Goal: Transaction & Acquisition: Purchase product/service

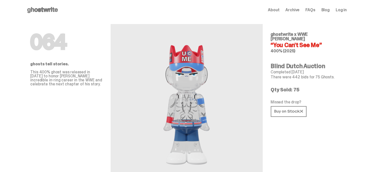
click at [347, 8] on span "Log in" at bounding box center [341, 10] width 11 height 4
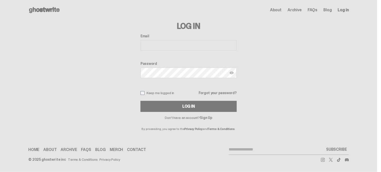
type input "**********"
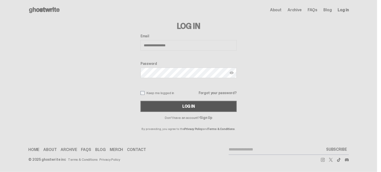
click at [172, 106] on button "Log In" at bounding box center [189, 106] width 96 height 11
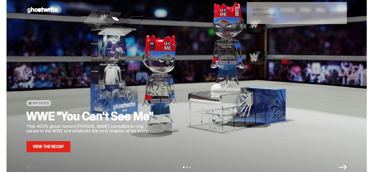
click at [59, 145] on link "View the Recap" at bounding box center [49, 146] width 44 height 11
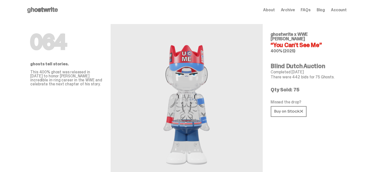
click at [344, 12] on span "Account" at bounding box center [340, 10] width 16 height 4
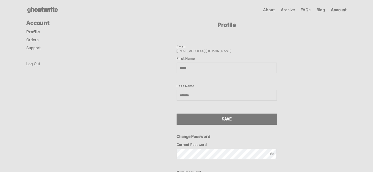
click at [34, 41] on link "Orders" at bounding box center [33, 39] width 12 height 5
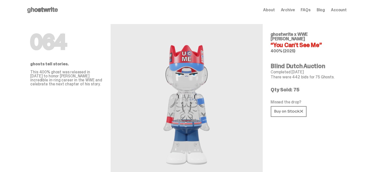
click at [319, 42] on h4 "“You Can't See Me”" at bounding box center [307, 45] width 72 height 6
click at [273, 10] on span "About" at bounding box center [270, 10] width 12 height 4
click at [292, 12] on span "Archive" at bounding box center [288, 10] width 14 height 4
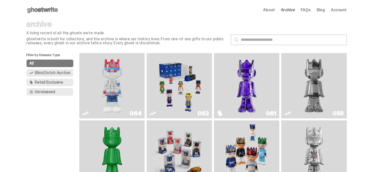
click at [120, 89] on img "You Can't See Me" at bounding box center [112, 85] width 49 height 61
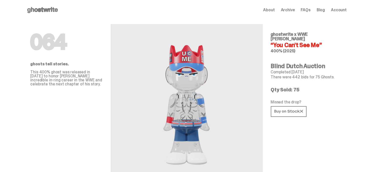
click at [340, 12] on span "Account" at bounding box center [340, 10] width 16 height 4
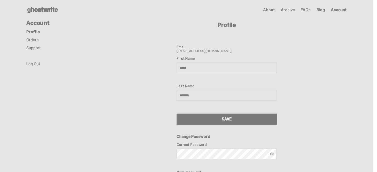
click at [36, 39] on link "Orders" at bounding box center [33, 39] width 12 height 5
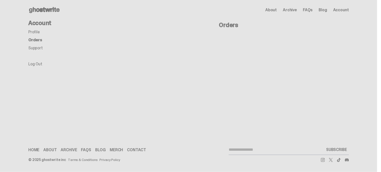
click at [34, 46] on link "Support" at bounding box center [35, 47] width 15 height 5
click at [35, 62] on link "Log Out" at bounding box center [35, 63] width 14 height 5
